Goal: Find specific page/section: Find specific page/section

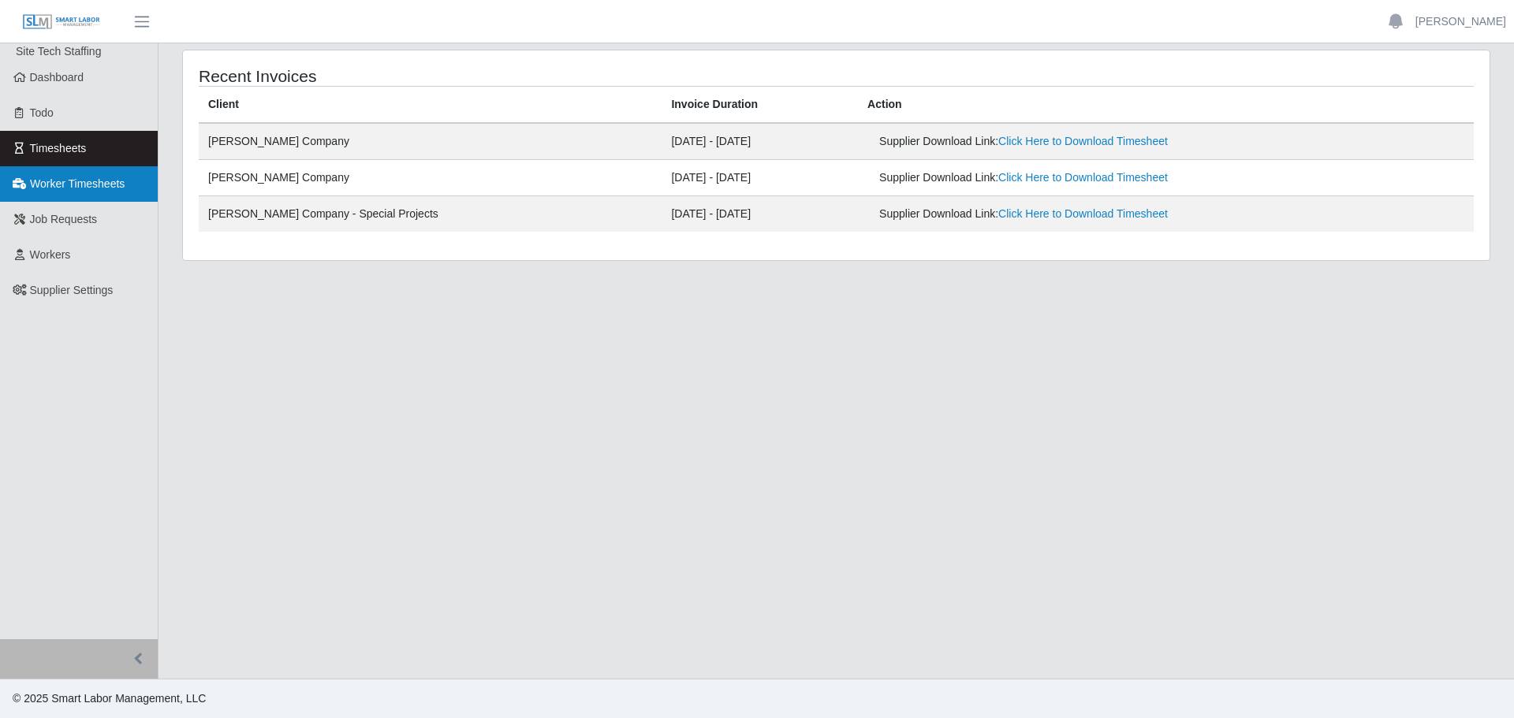
click at [74, 189] on span "Worker Timesheets" at bounding box center [77, 183] width 95 height 13
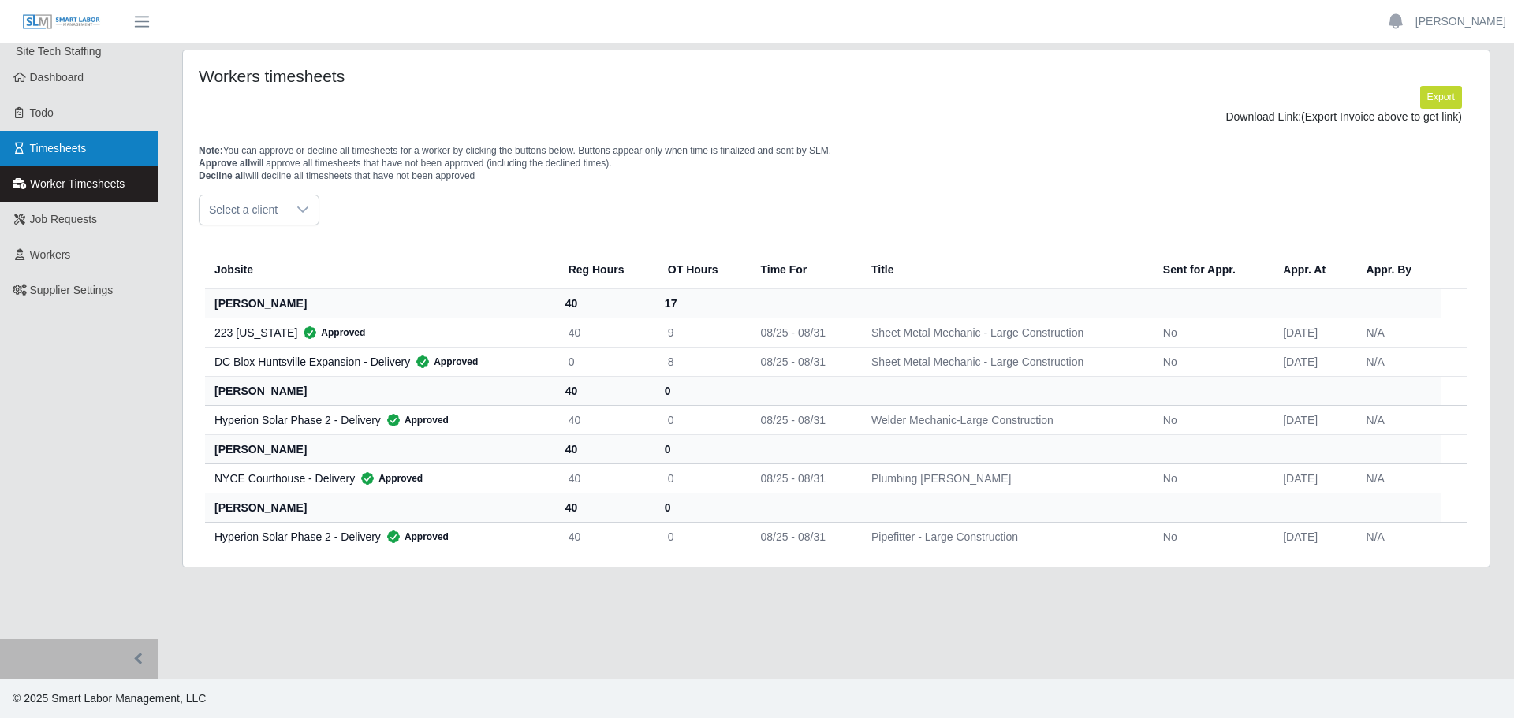
click at [91, 156] on link "Timesheets" at bounding box center [79, 148] width 158 height 35
